Goal: Information Seeking & Learning: Stay updated

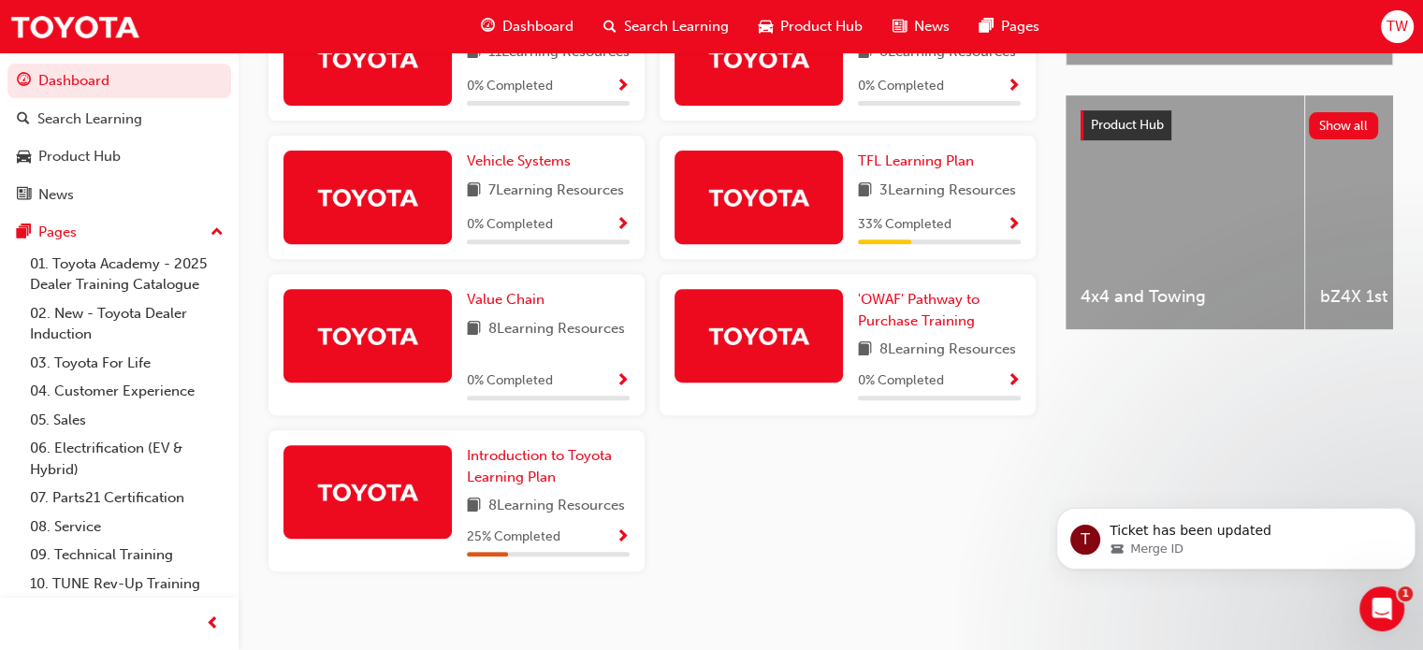
scroll to position [731, 0]
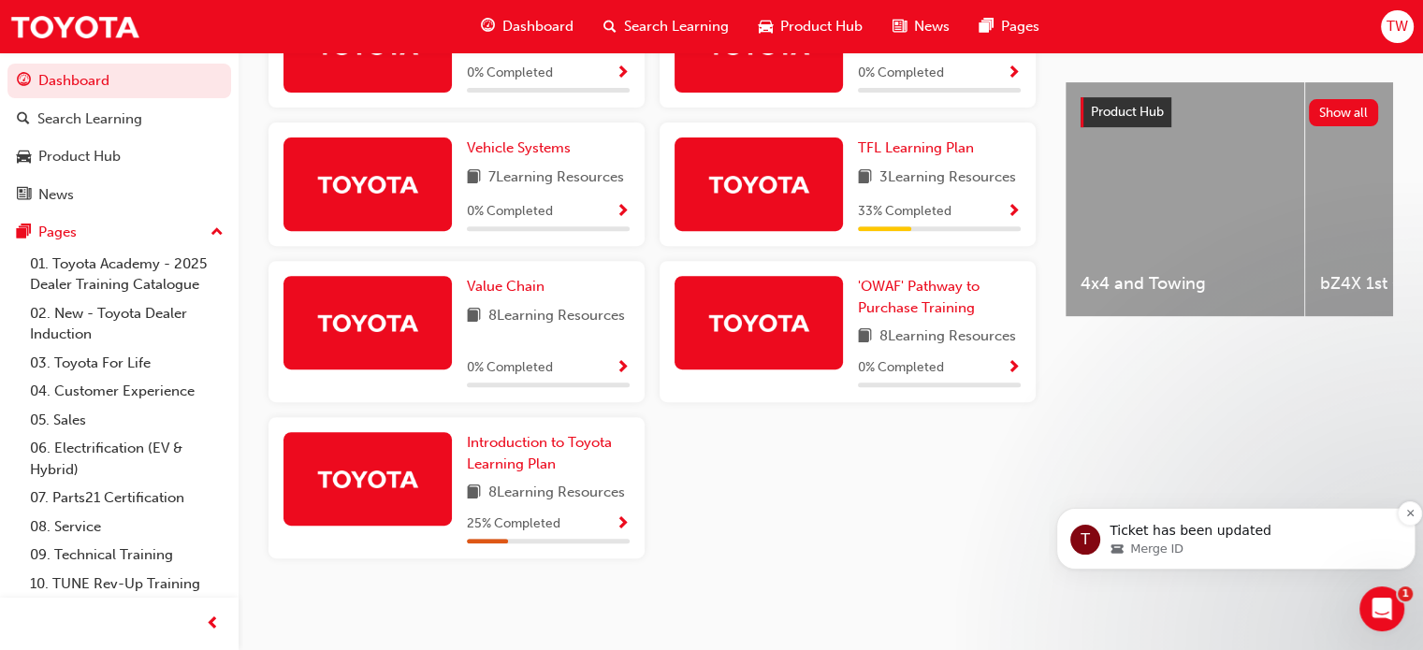
click at [1171, 532] on p "Ticket has been updated" at bounding box center [1251, 531] width 283 height 19
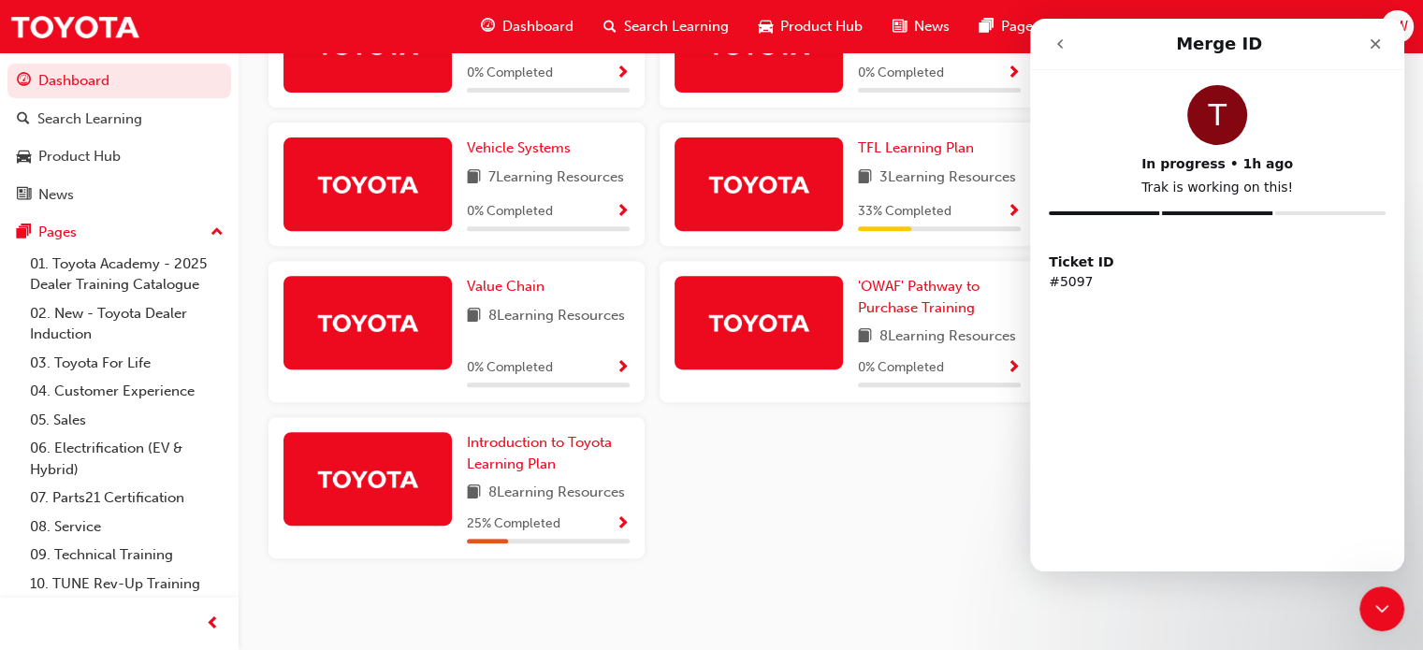
scroll to position [0, 0]
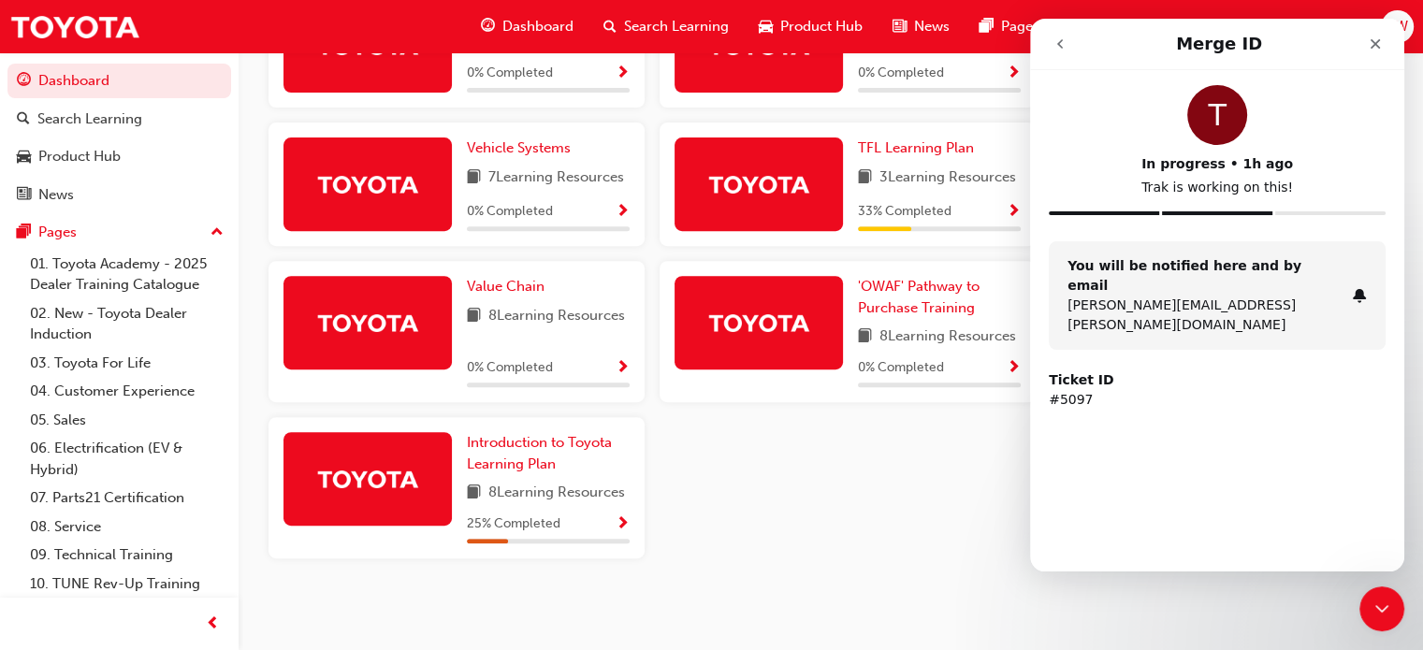
click at [1071, 390] on p "#5097" at bounding box center [1217, 400] width 337 height 20
click at [1371, 44] on icon "Close" at bounding box center [1375, 43] width 15 height 15
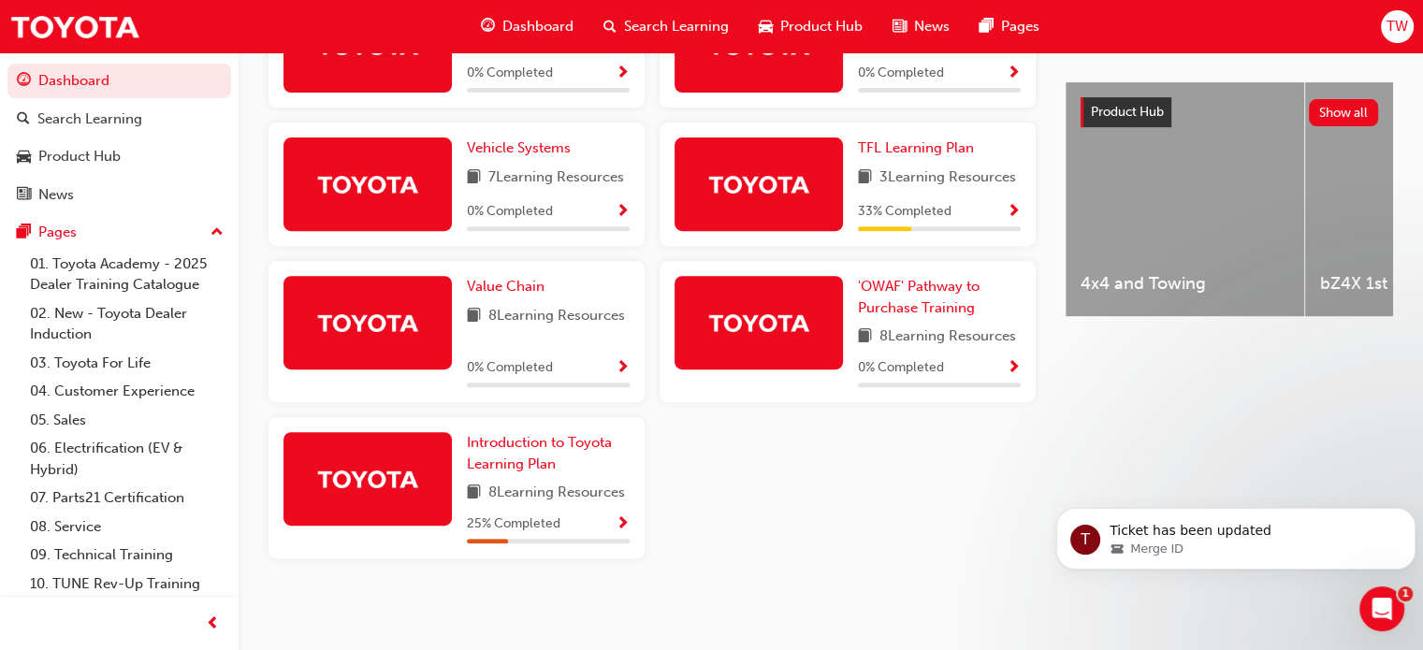
click at [1390, 610] on icon "Open Intercom Messenger" at bounding box center [1382, 609] width 31 height 31
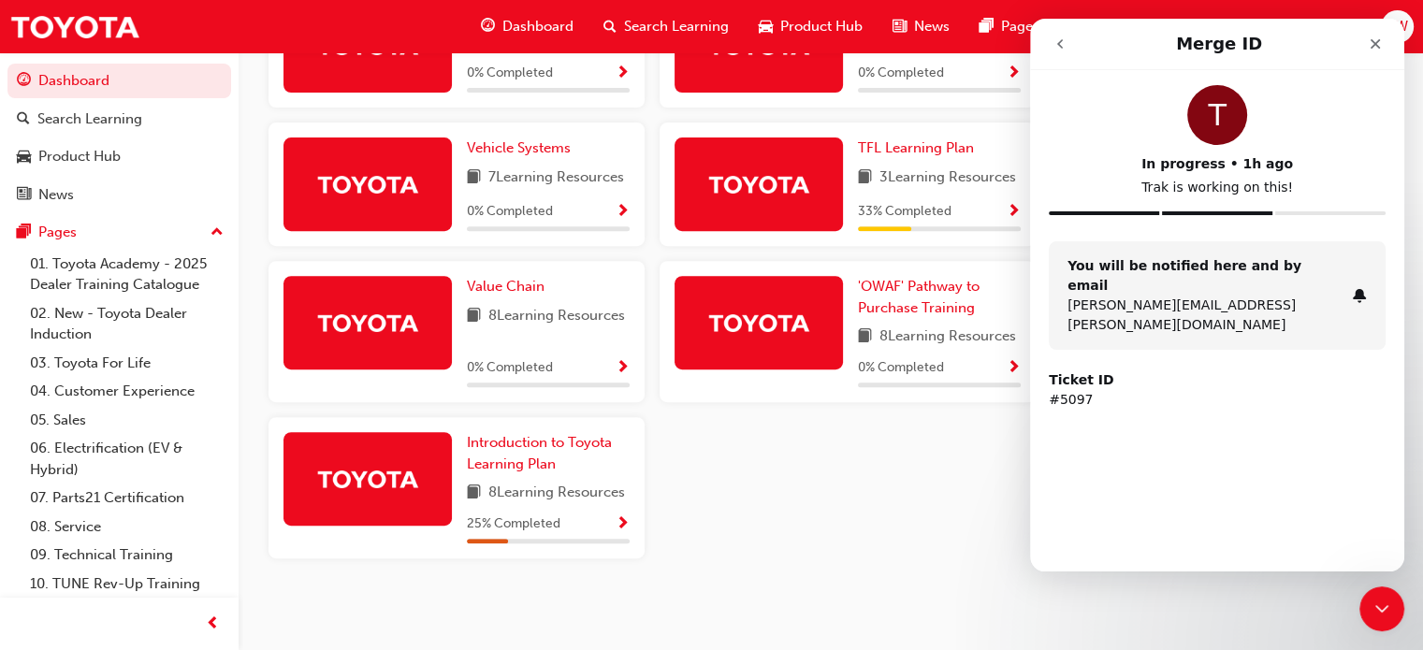
click at [1280, 271] on strong "You will be notified here and by email" at bounding box center [1185, 275] width 234 height 35
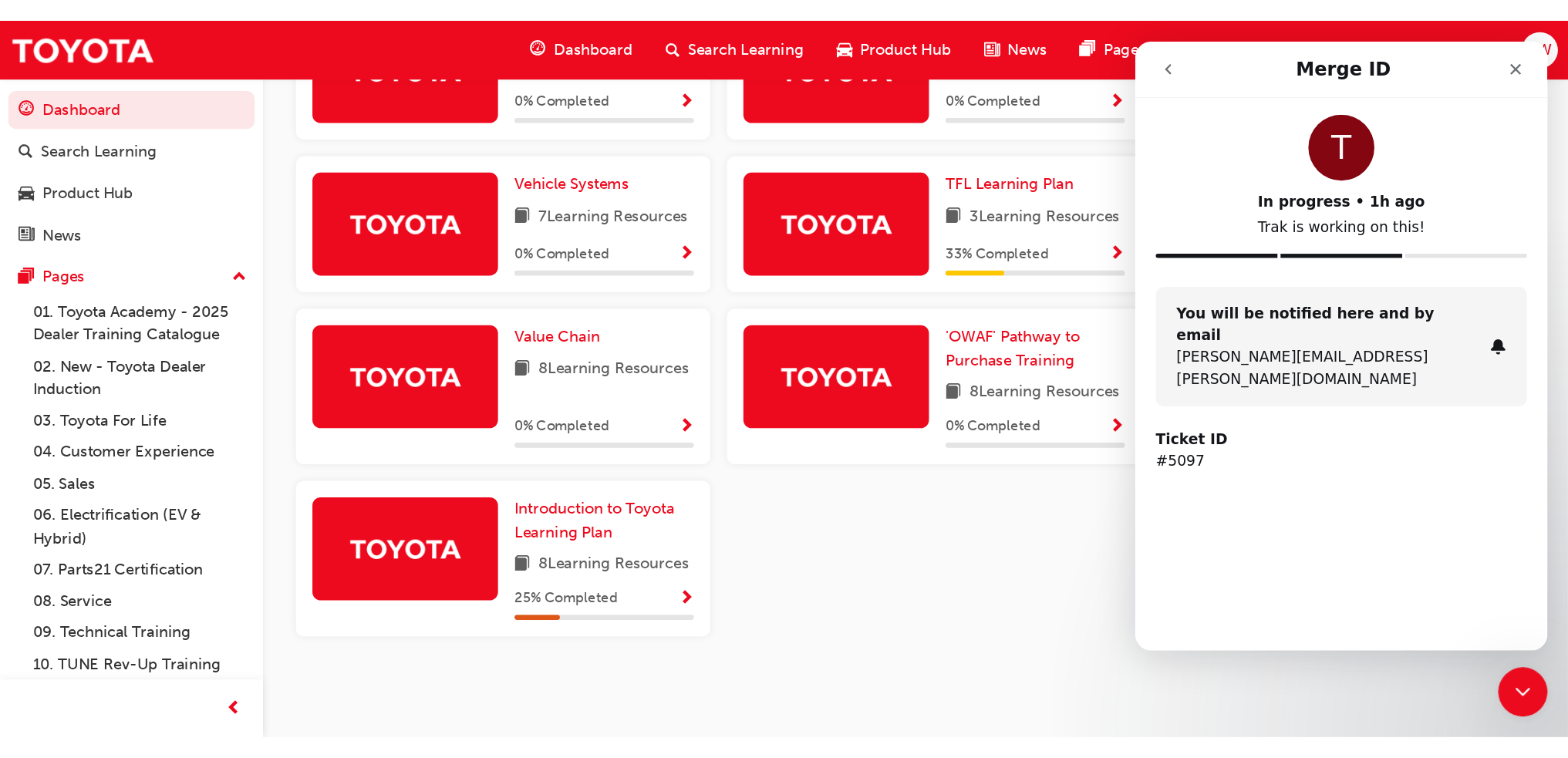
scroll to position [304, 0]
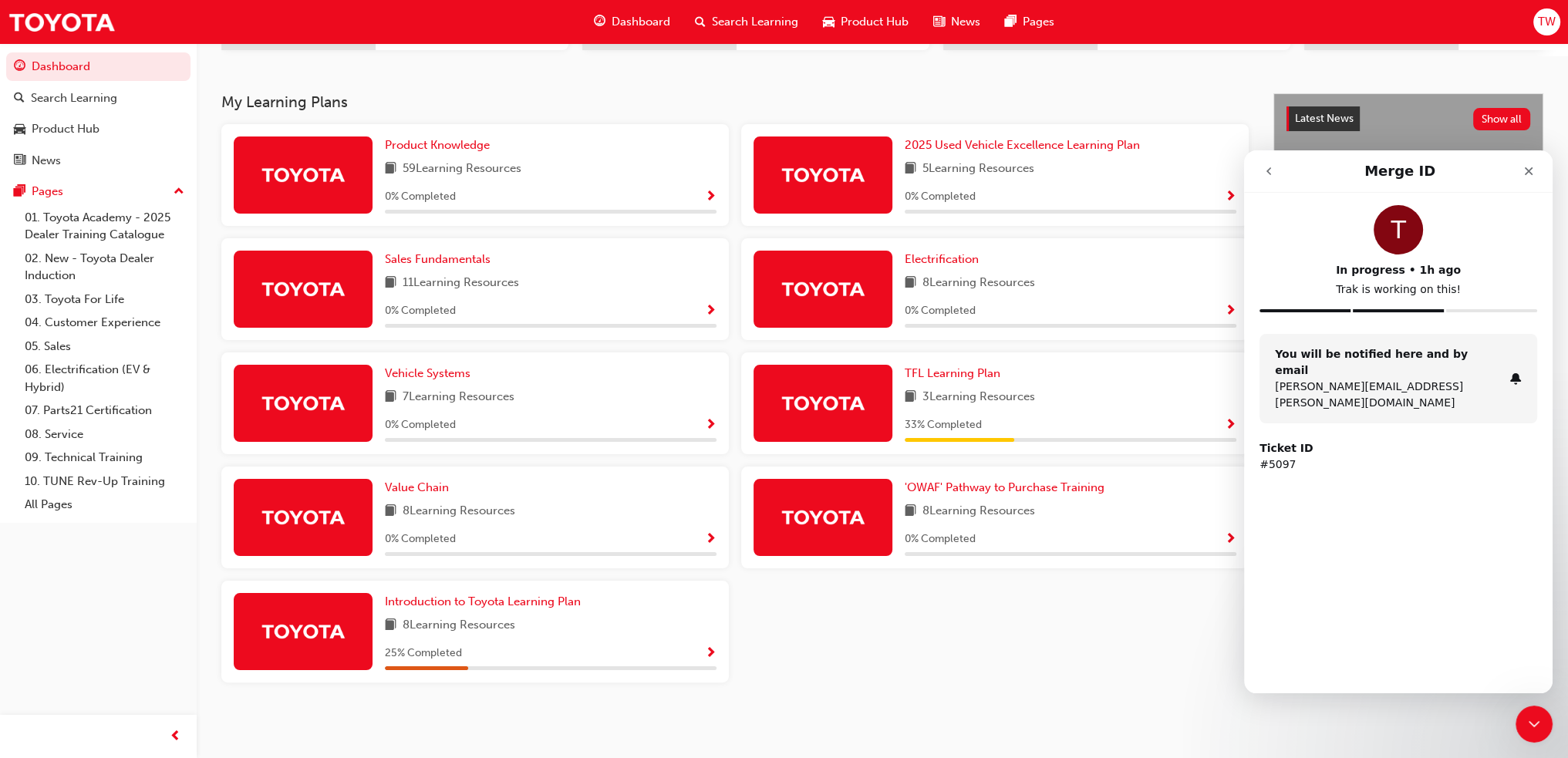
click at [1127, 535] on div "Product Knowledge 59 Learning Resources 0 % Completed 2025 Used Vehicle Excelle…" at bounding box center [735, 409] width 1040 height 570
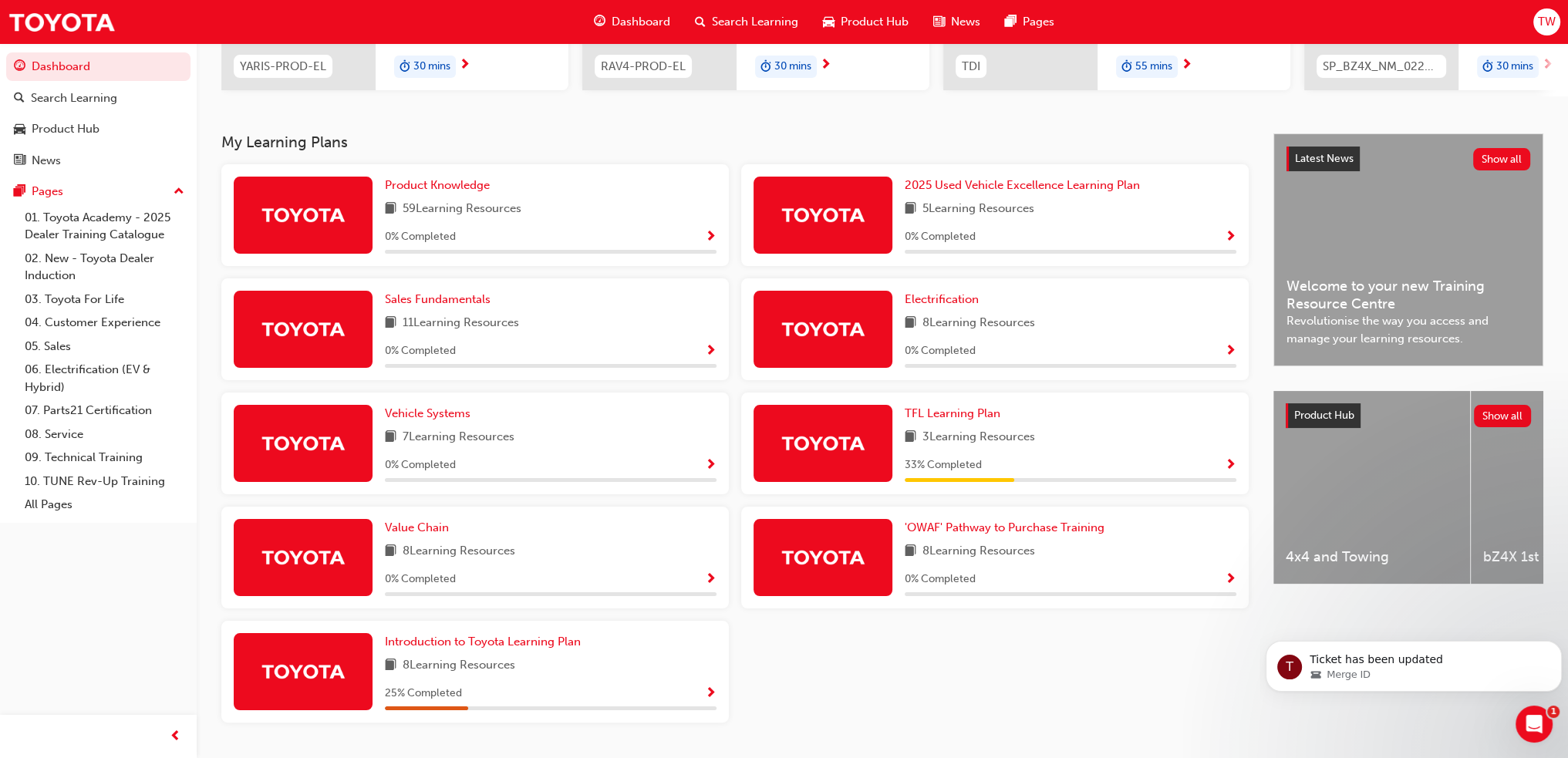
scroll to position [304, 0]
